Goal: Navigation & Orientation: Find specific page/section

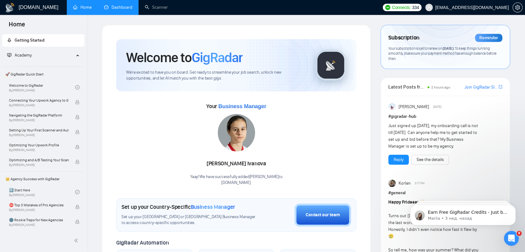
click at [118, 5] on link "Dashboard" at bounding box center [118, 7] width 28 height 5
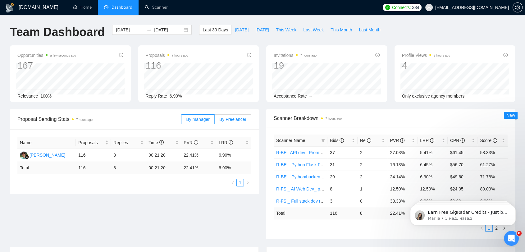
click at [239, 121] on span "By Freelancer" at bounding box center [232, 119] width 27 height 5
click at [215, 121] on input "By Freelancer" at bounding box center [215, 121] width 0 height 0
